Goal: Task Accomplishment & Management: Use online tool/utility

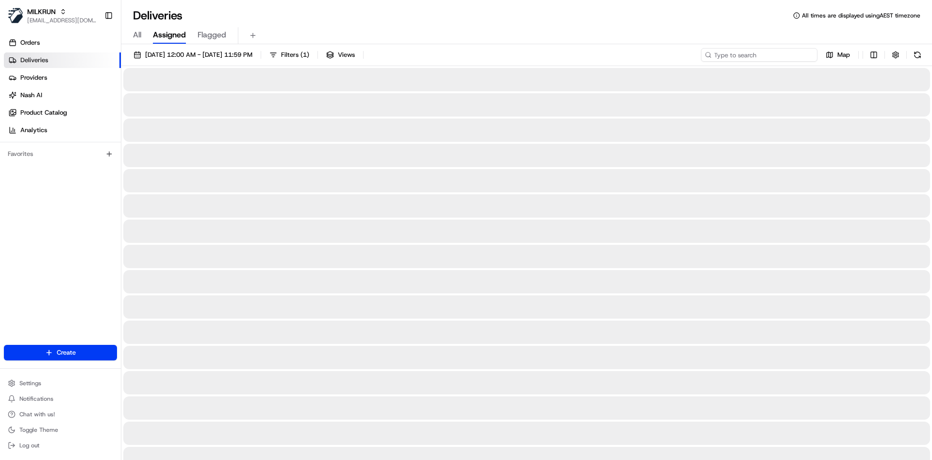
click at [769, 55] on input at bounding box center [759, 55] width 117 height 14
paste input "ad91ec9b-01e4-42ca-98ea-81b5803628ee"
type input "ad91ec9b-01e4-42ca-98ea-81b5803628ee"
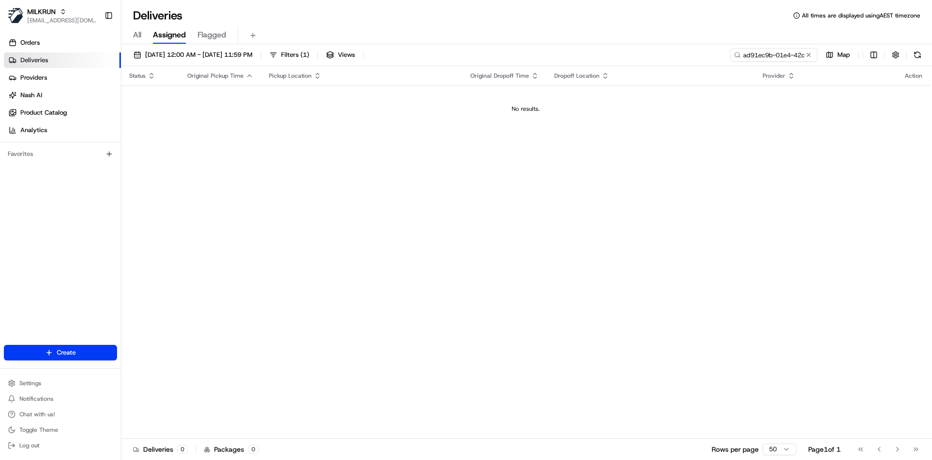
click at [752, 64] on div "[DATE] 12:00 AM - [DATE] 11:59 PM Filters ( 1 ) Views ad91ec9b-01e4-42ca-98ea-8…" at bounding box center [526, 57] width 811 height 18
click at [763, 51] on input "ad91ec9b-01e4-42ca-98ea-81b5803628ee" at bounding box center [759, 55] width 117 height 14
click at [810, 52] on button at bounding box center [809, 55] width 10 height 10
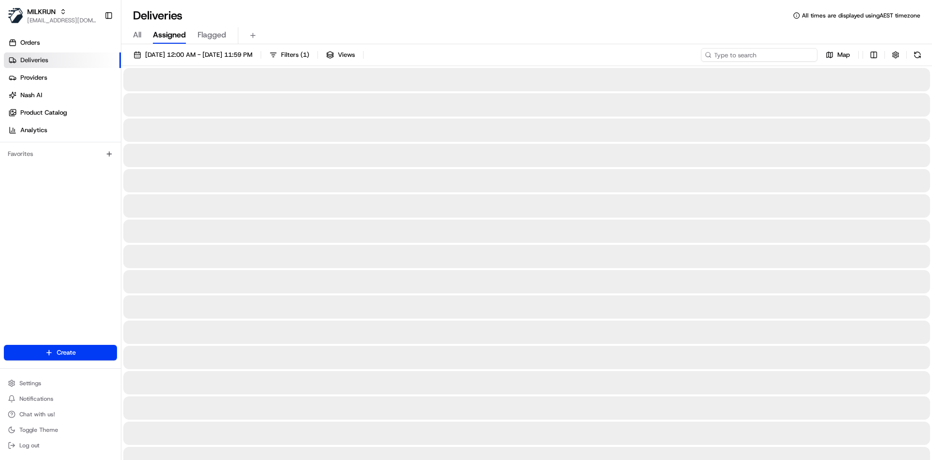
click at [792, 53] on input at bounding box center [759, 55] width 117 height 14
paste input "[PERSON_NAME][EMAIL_ADDRESS][DOMAIN_NAME]"
type input "[PERSON_NAME][EMAIL_ADDRESS][DOMAIN_NAME]"
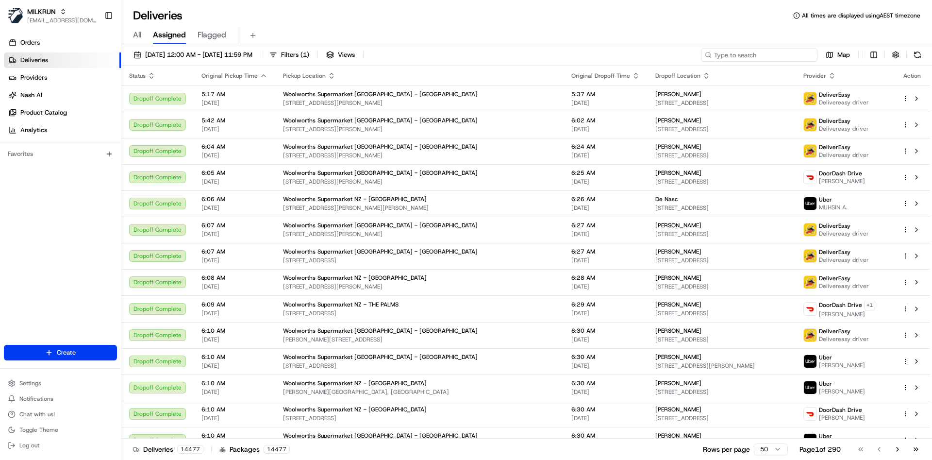
paste input "ad91ec9b-01e4-42ca-98ea-81b5803628ee"
type input "ad91ec9b-01e4-42ca-98ea-81b5803628ee"
